Goal: Information Seeking & Learning: Learn about a topic

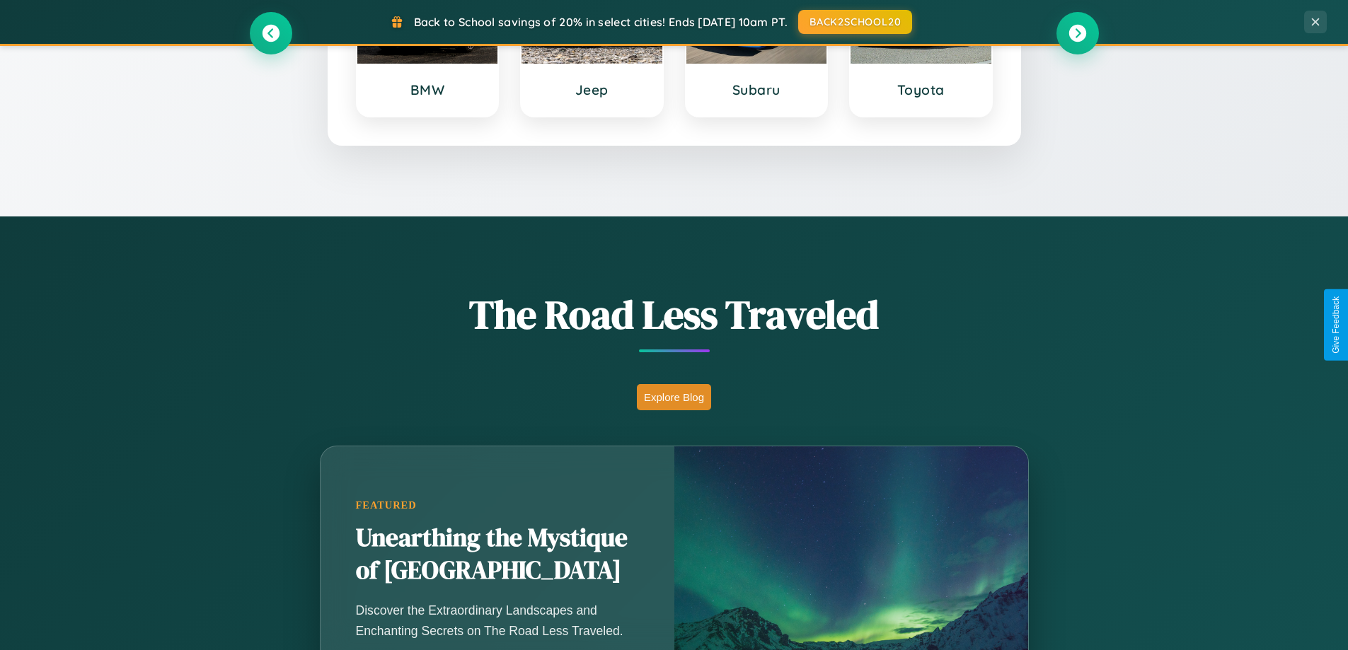
scroll to position [974, 0]
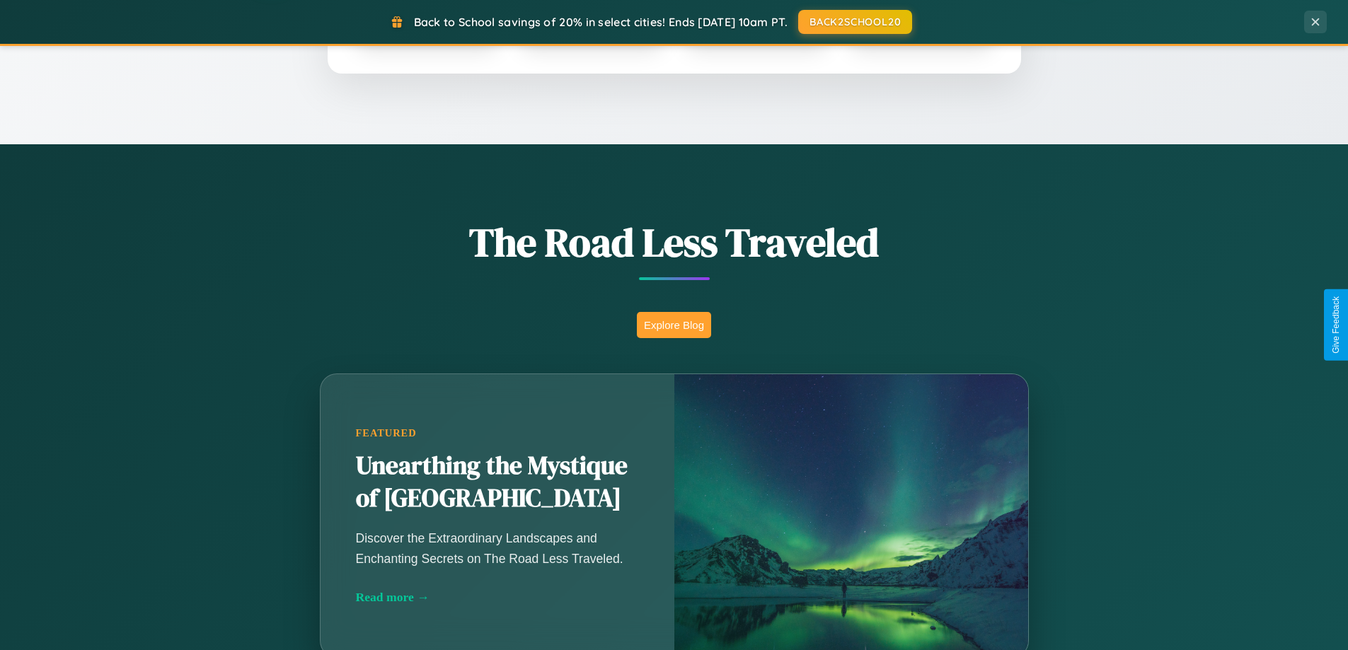
click at [674, 325] on button "Explore Blog" at bounding box center [674, 325] width 74 height 26
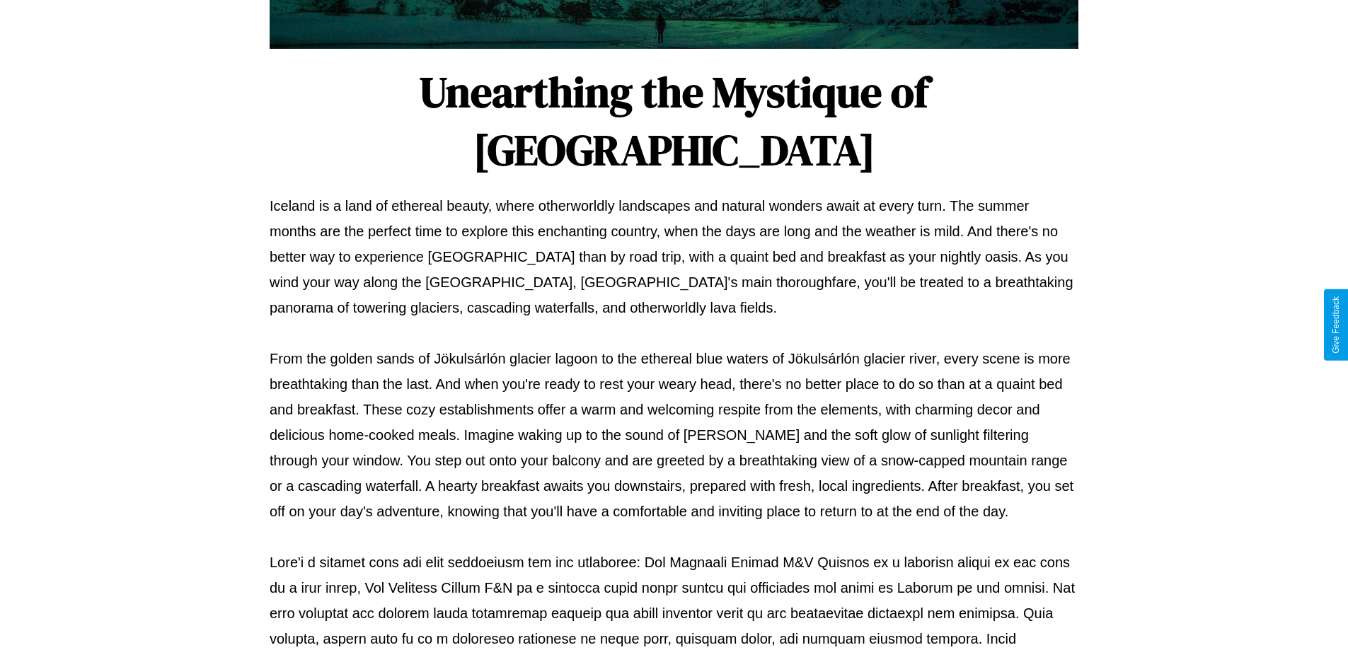
scroll to position [458, 0]
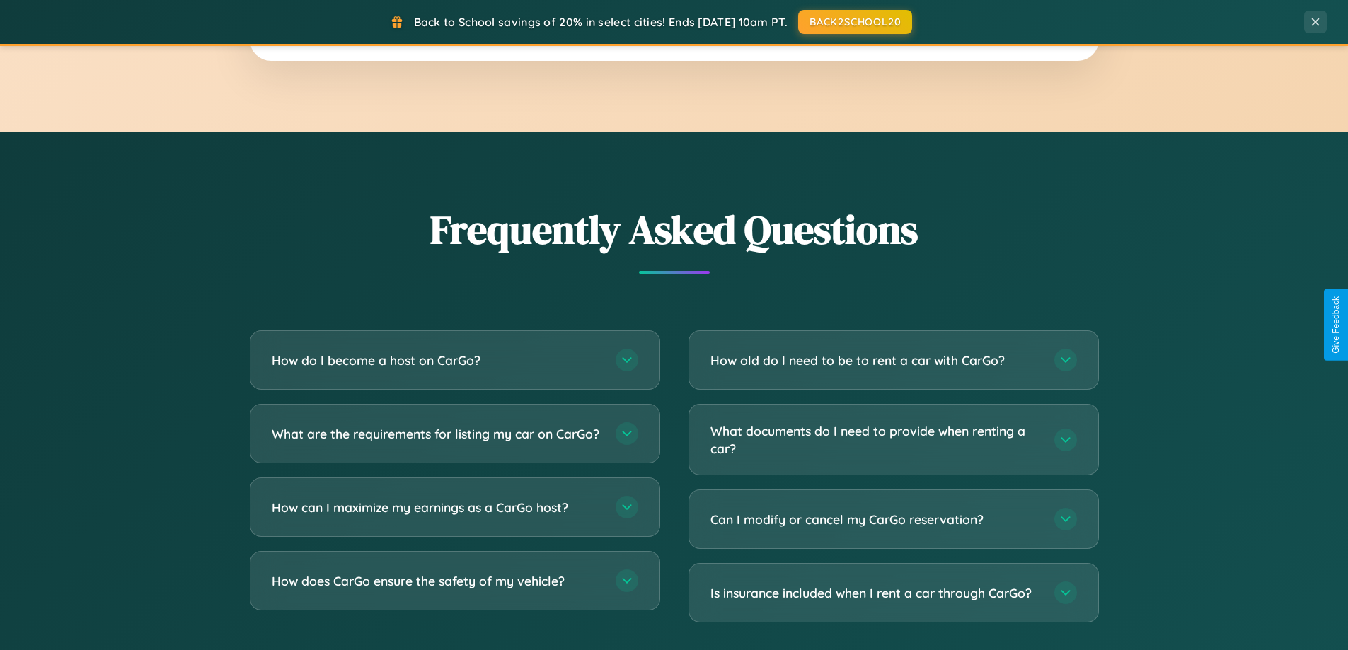
scroll to position [2723, 0]
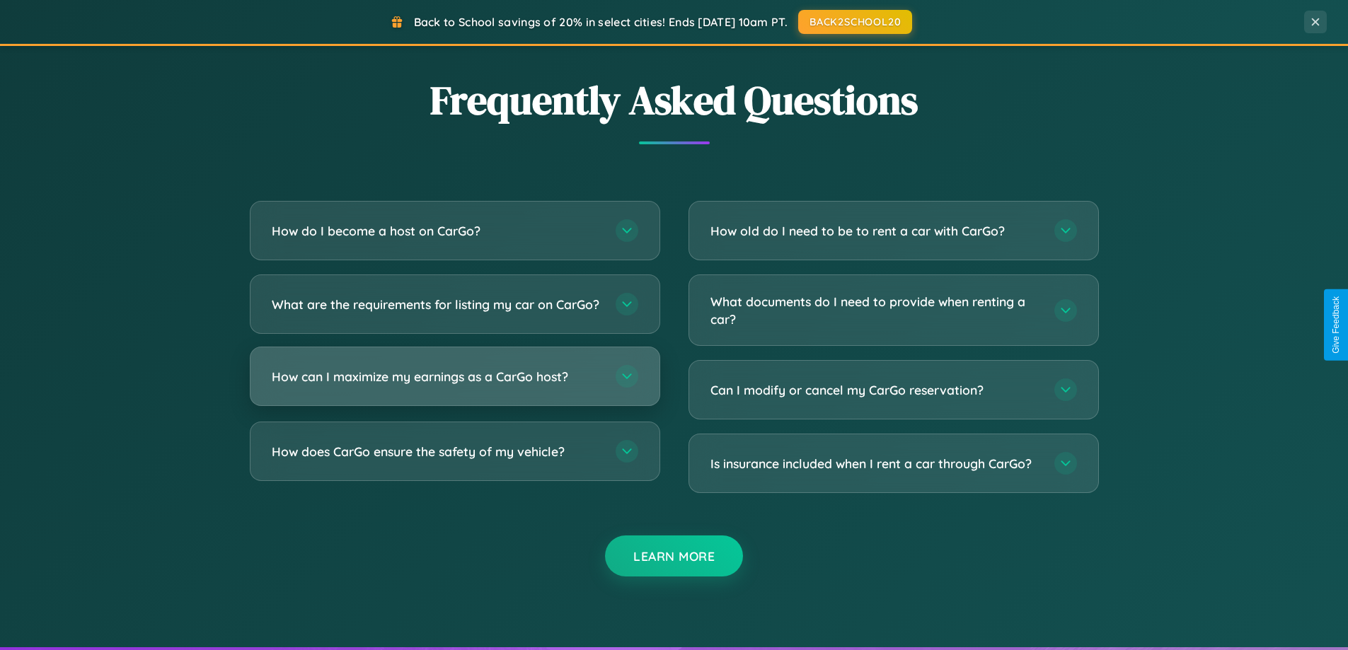
click at [454, 386] on h3 "How can I maximize my earnings as a CarGo host?" at bounding box center [437, 377] width 330 height 18
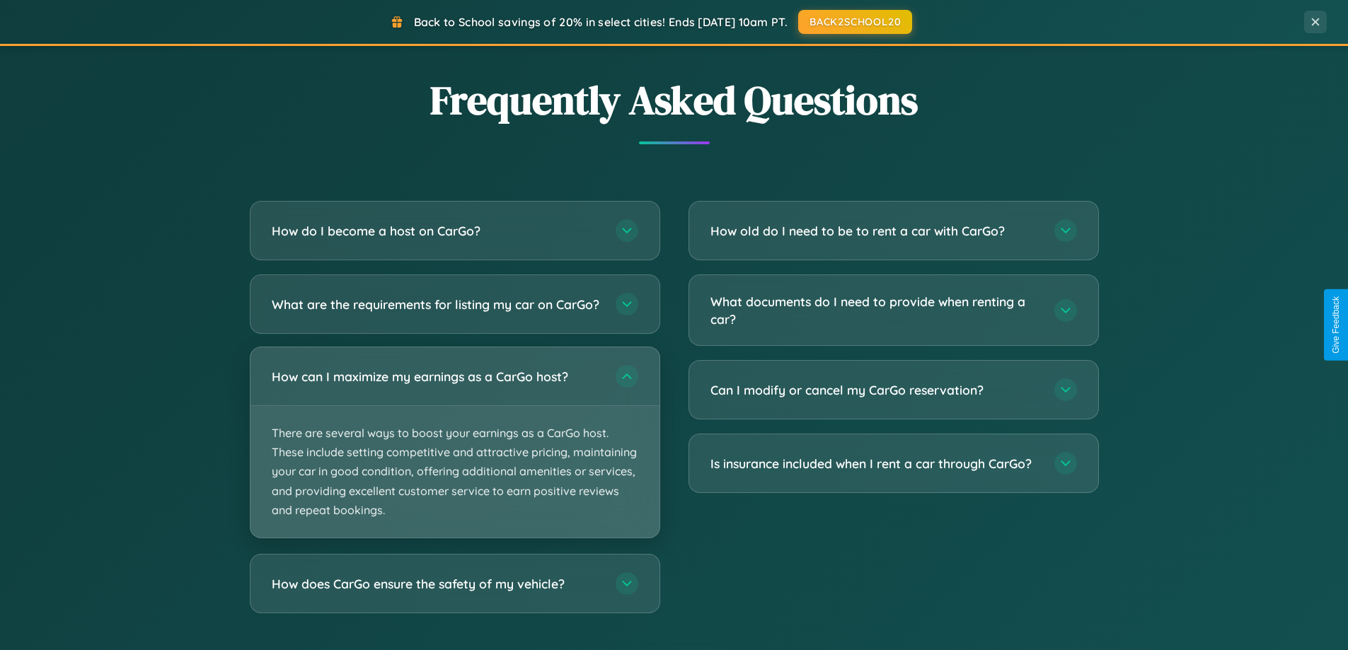
click at [454, 454] on p "There are several ways to boost your earnings as a CarGo host. These include se…" at bounding box center [455, 472] width 409 height 132
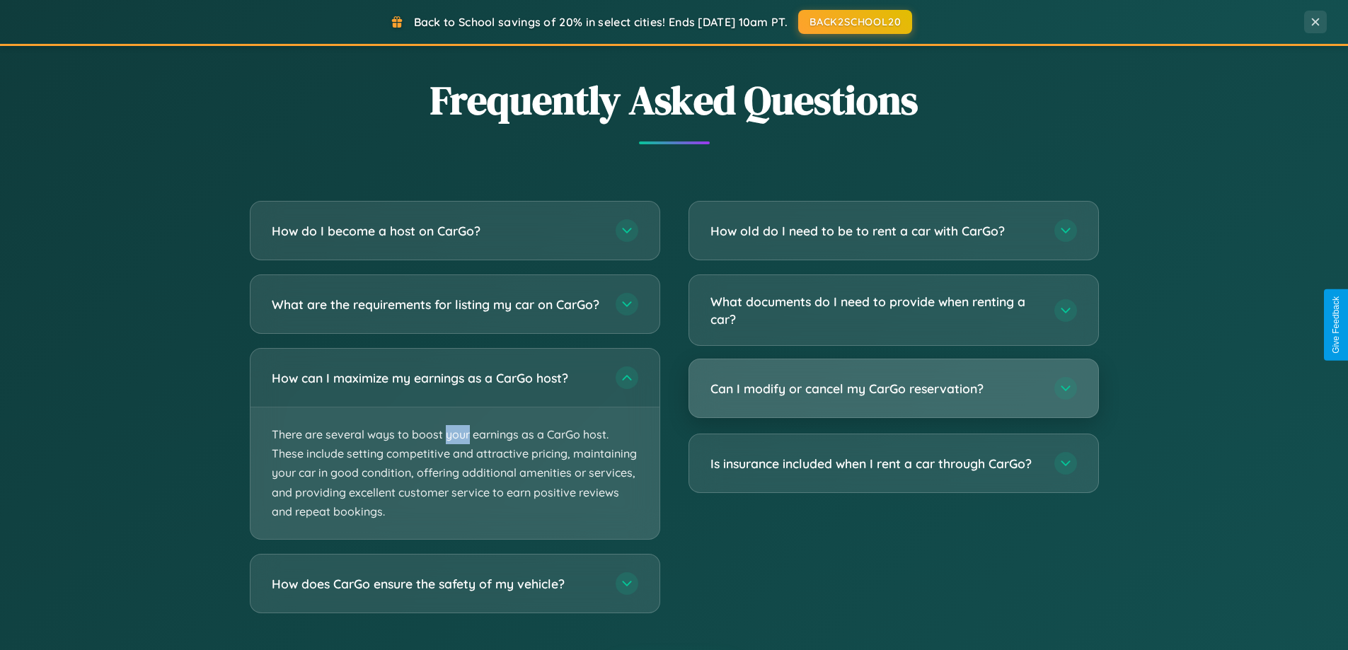
click at [893, 389] on h3 "Can I modify or cancel my CarGo reservation?" at bounding box center [876, 389] width 330 height 18
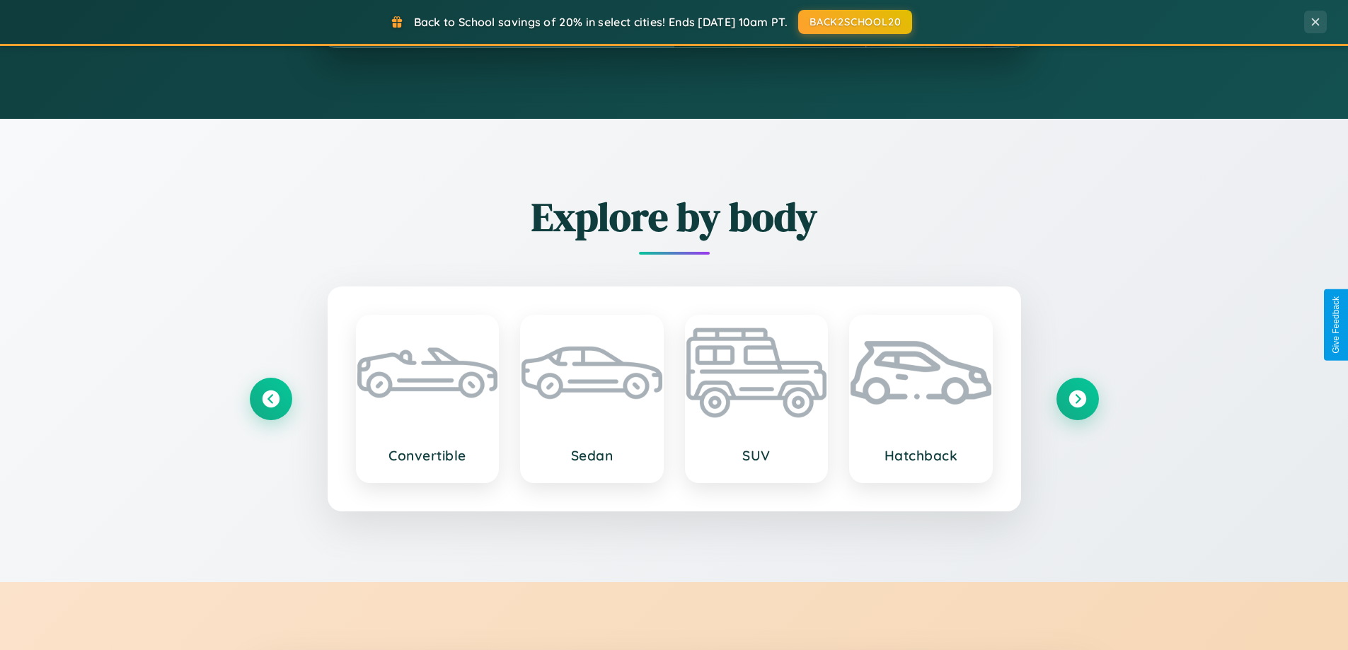
scroll to position [0, 0]
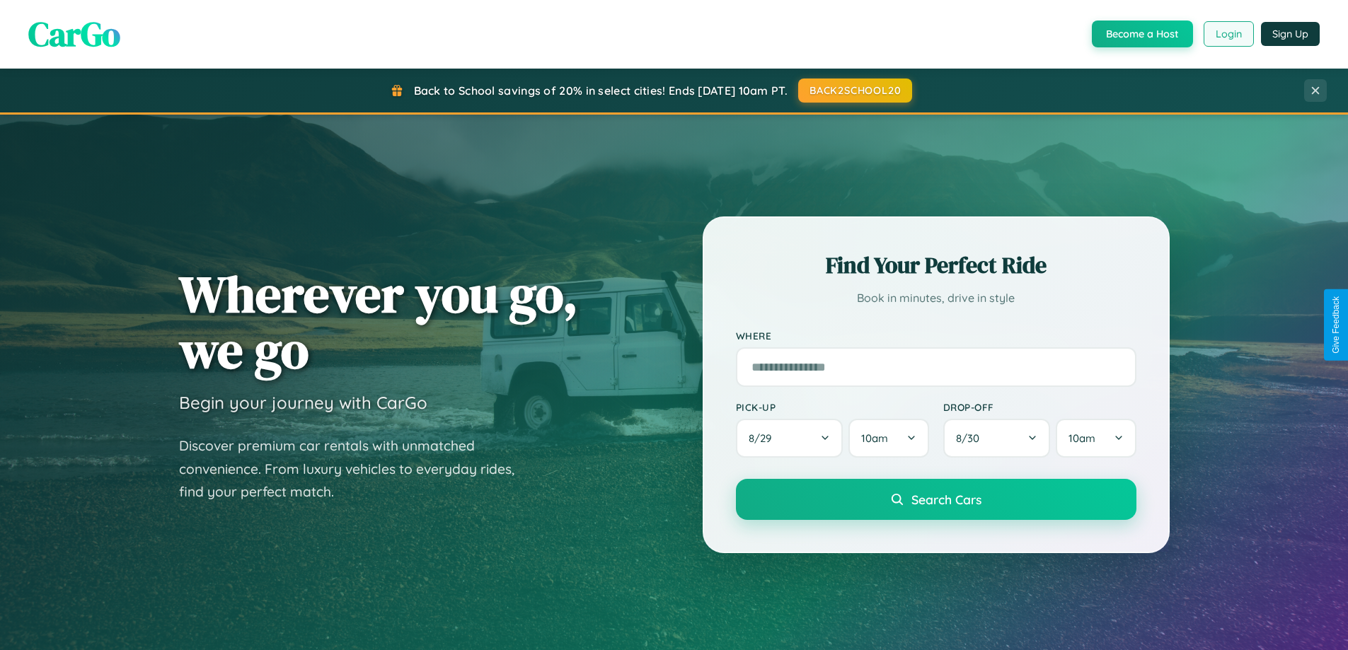
click at [1228, 34] on button "Login" at bounding box center [1229, 33] width 50 height 25
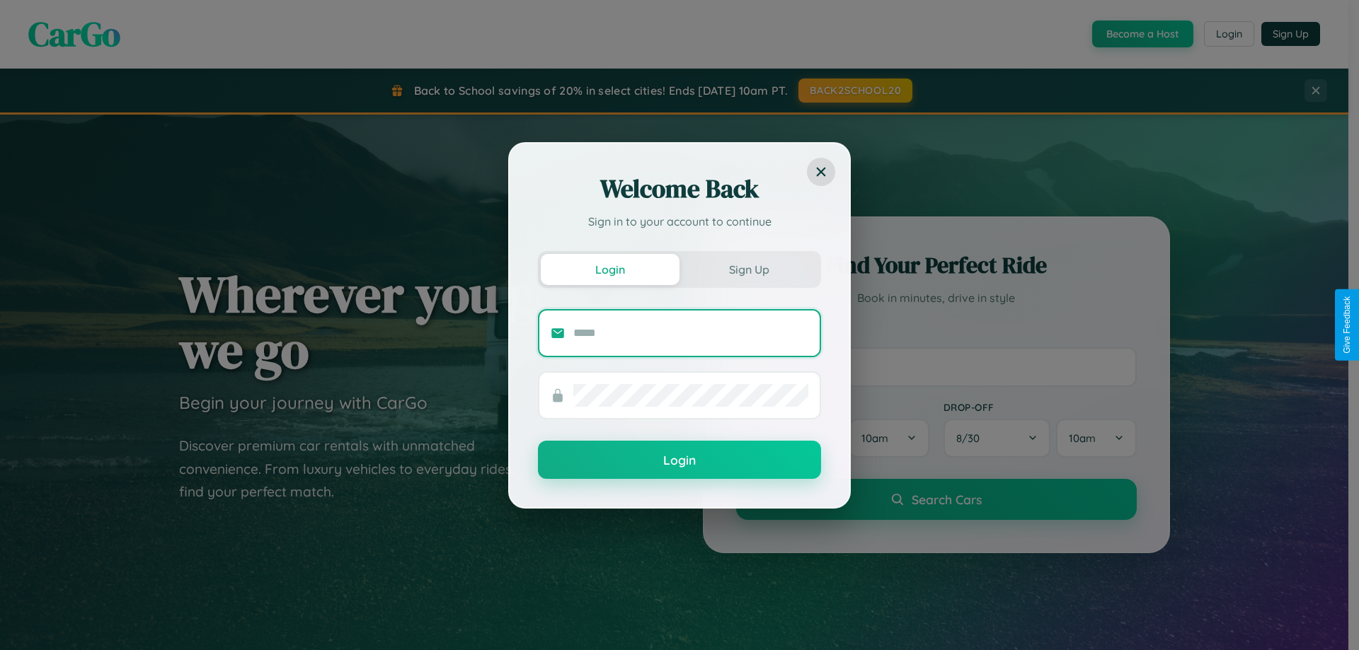
click at [691, 333] on input "text" at bounding box center [690, 333] width 235 height 23
type input "**********"
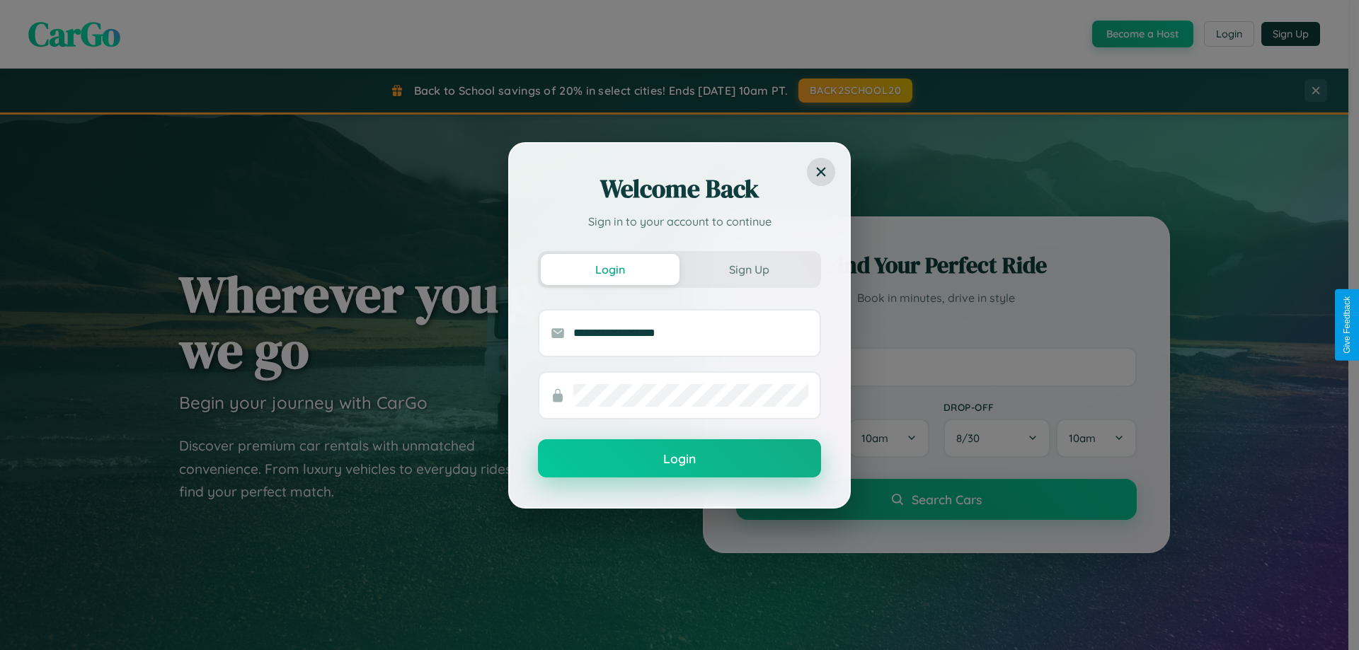
click at [679, 459] on button "Login" at bounding box center [679, 459] width 283 height 38
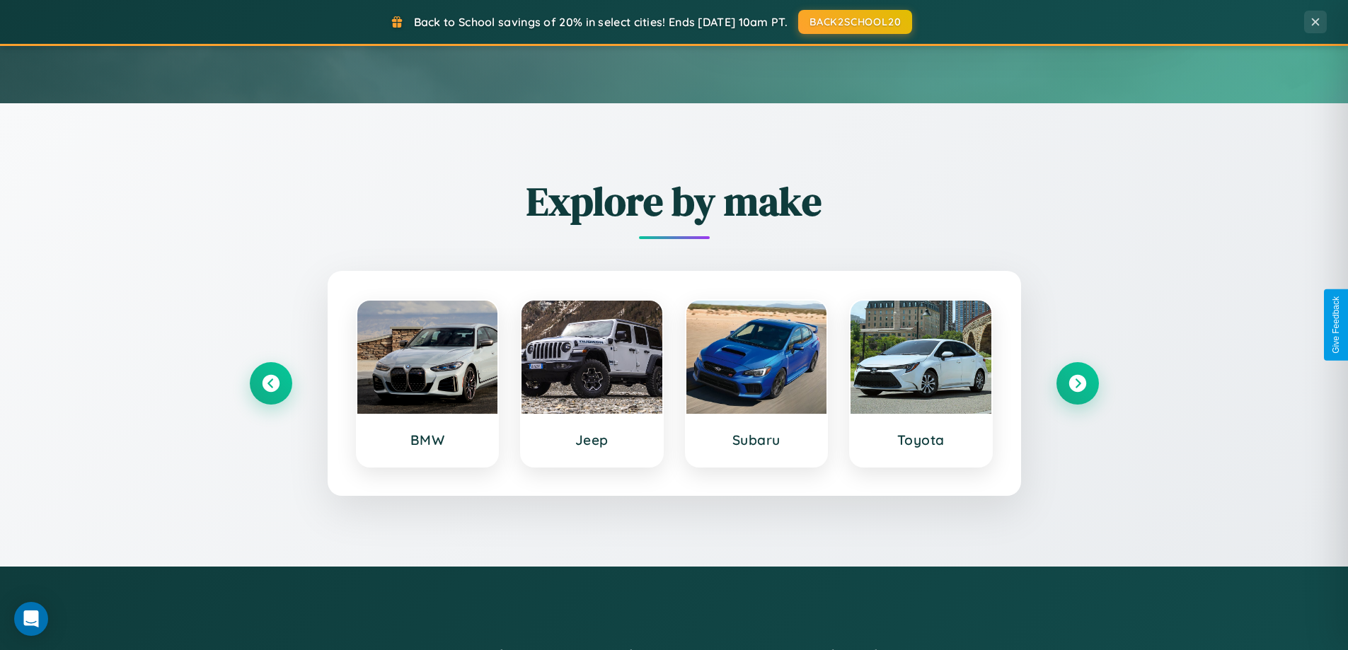
scroll to position [610, 0]
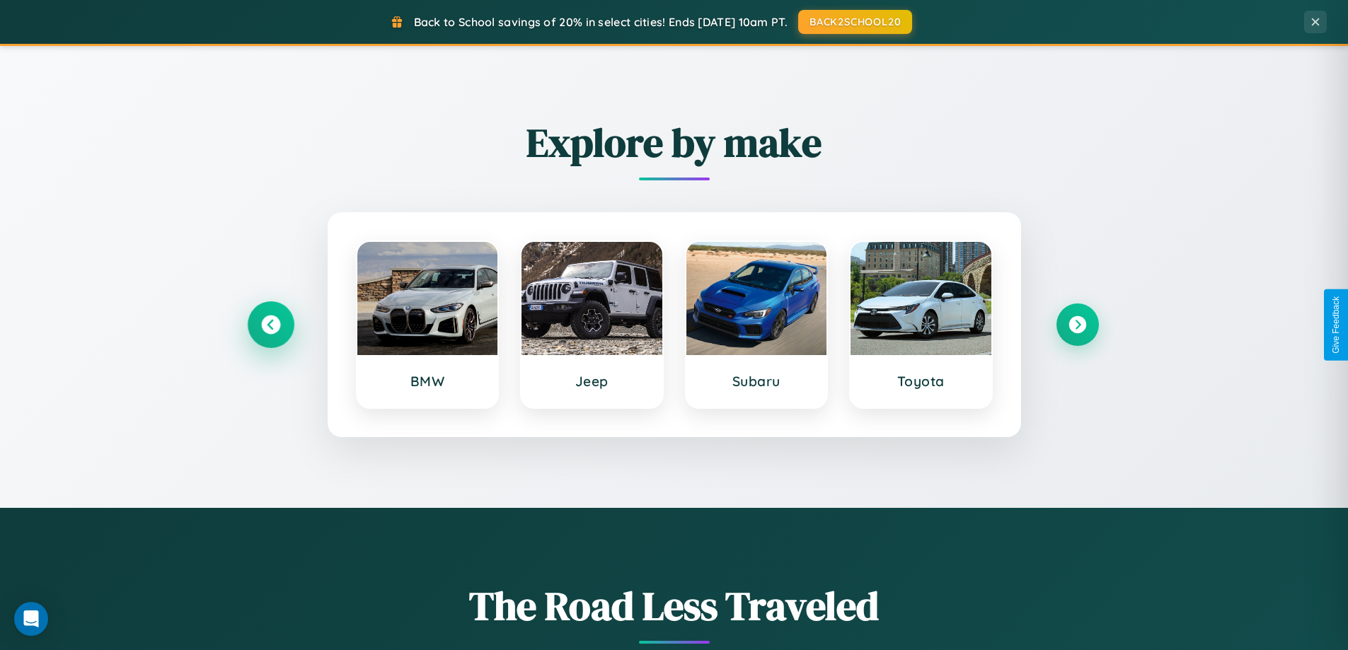
click at [270, 325] on icon at bounding box center [270, 325] width 19 height 19
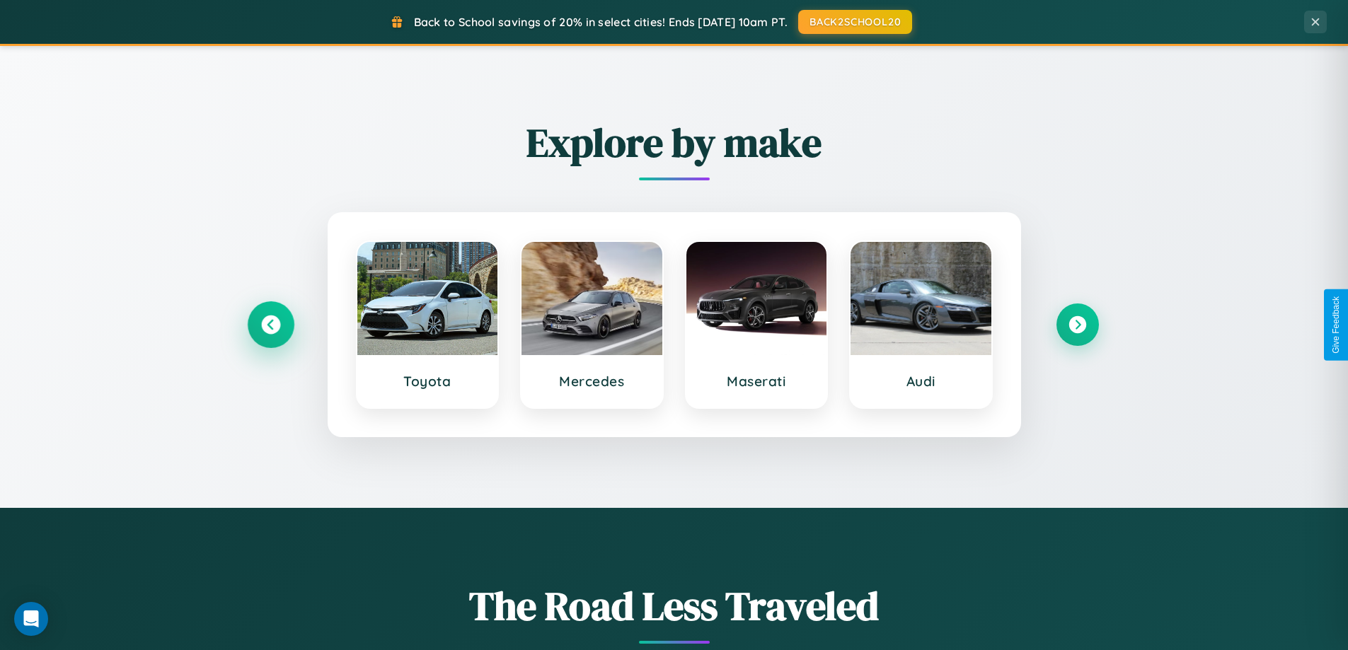
click at [270, 325] on icon at bounding box center [270, 325] width 19 height 19
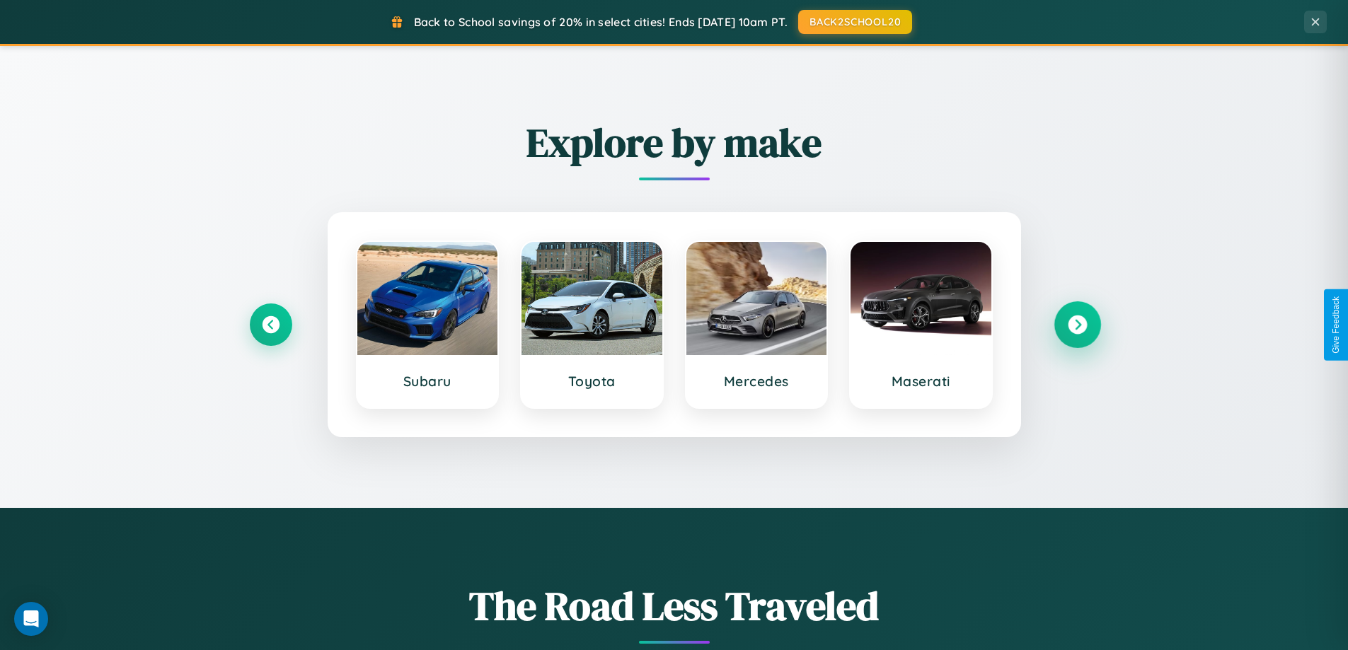
click at [1077, 325] on icon at bounding box center [1077, 325] width 19 height 19
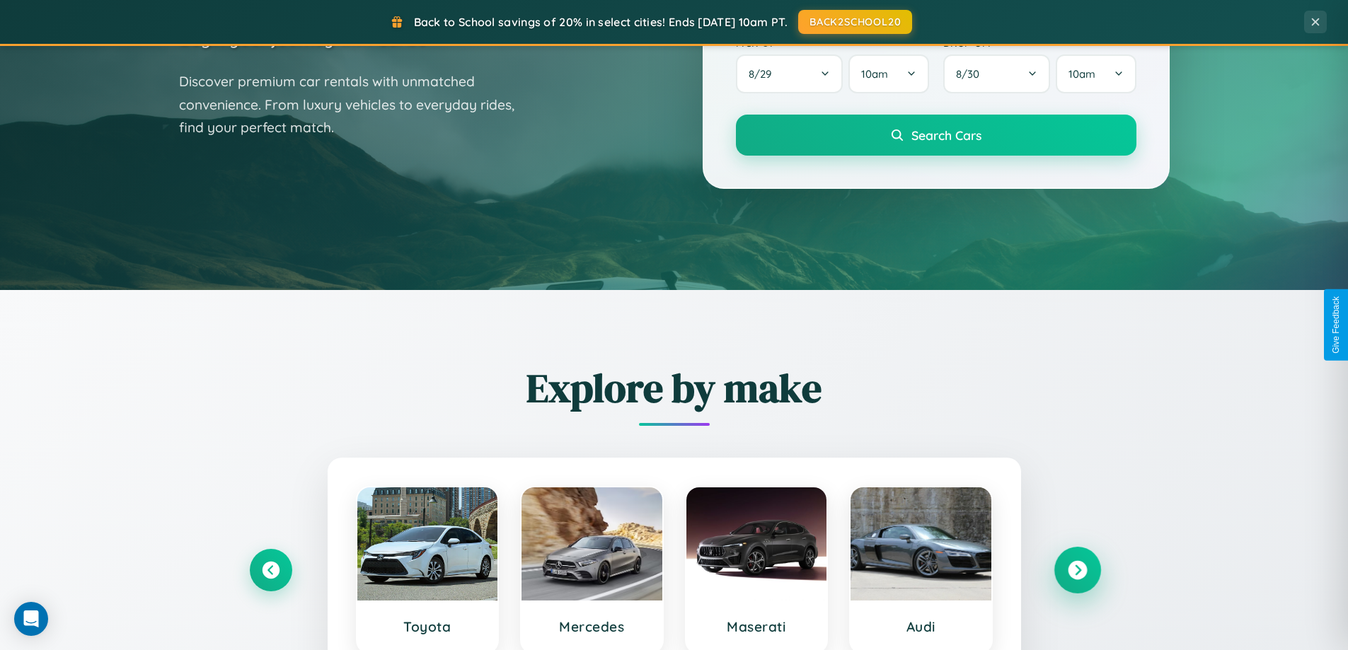
scroll to position [0, 0]
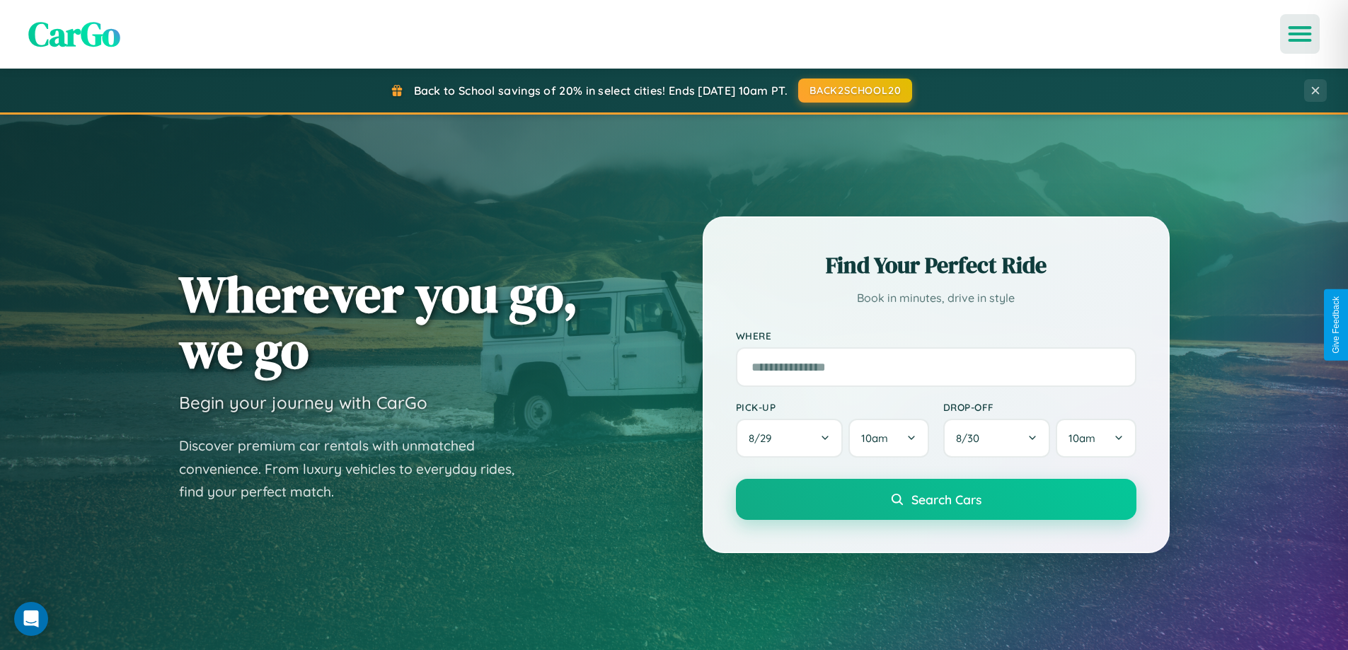
click at [1300, 34] on icon "Open menu" at bounding box center [1300, 34] width 21 height 13
